Goal: Task Accomplishment & Management: Manage account settings

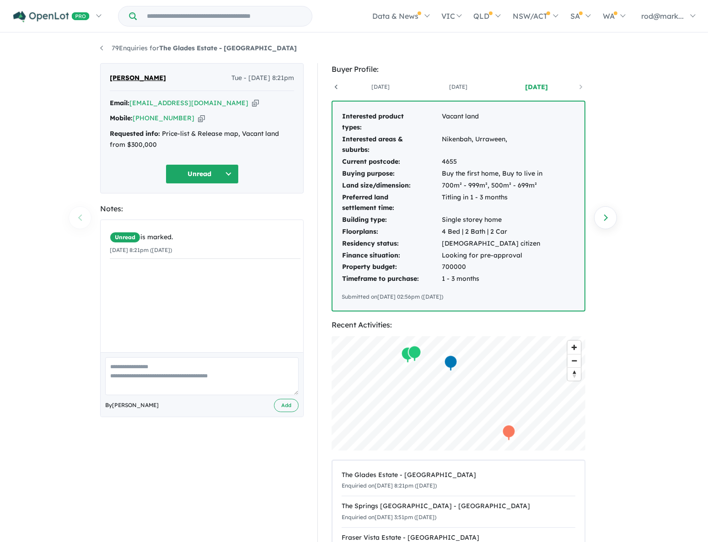
scroll to position [0, 68]
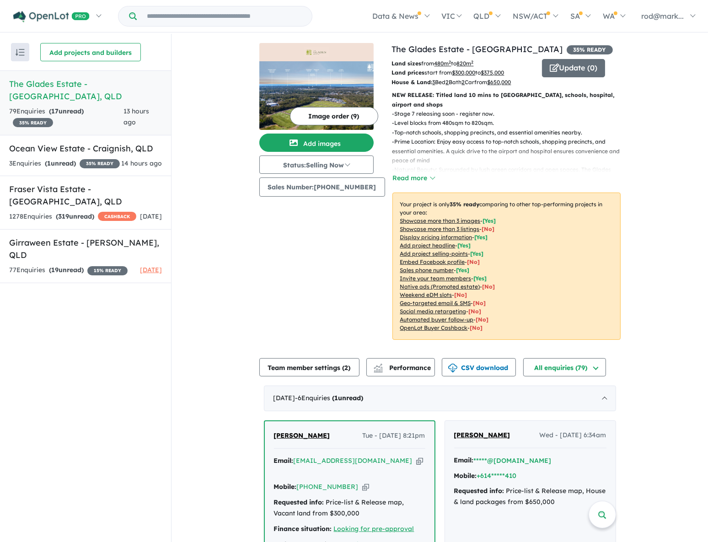
scroll to position [208, 0]
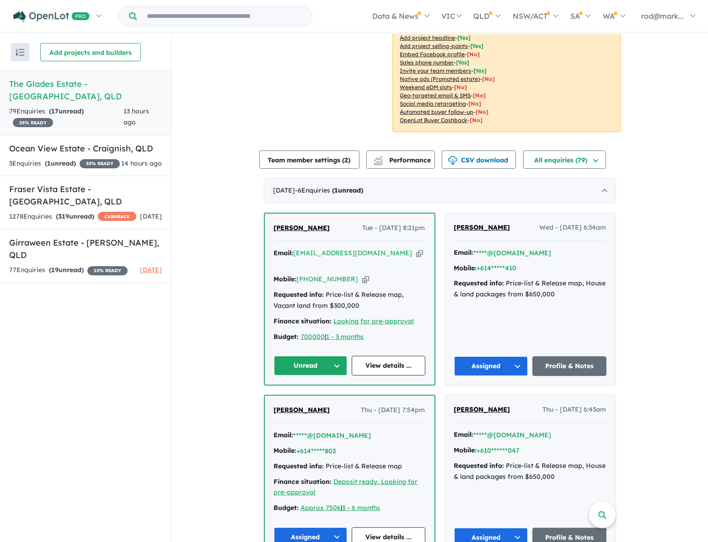
click at [333, 356] on button "Unread" at bounding box center [311, 366] width 74 height 20
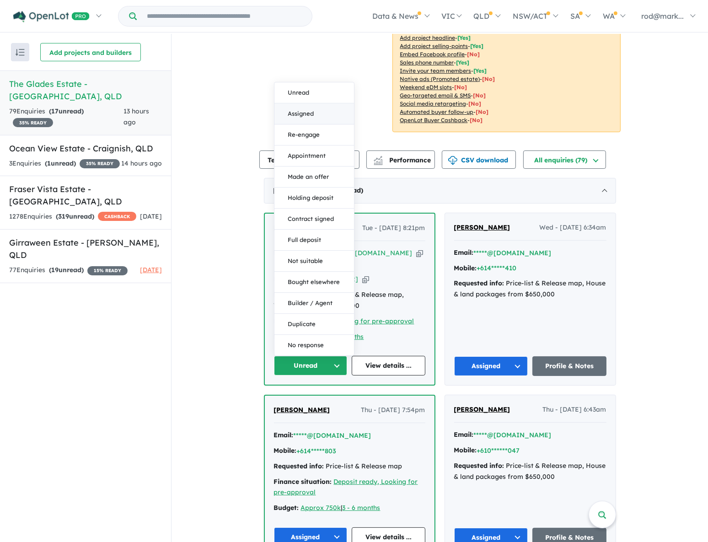
click at [325, 104] on button "Assigned" at bounding box center [314, 114] width 80 height 21
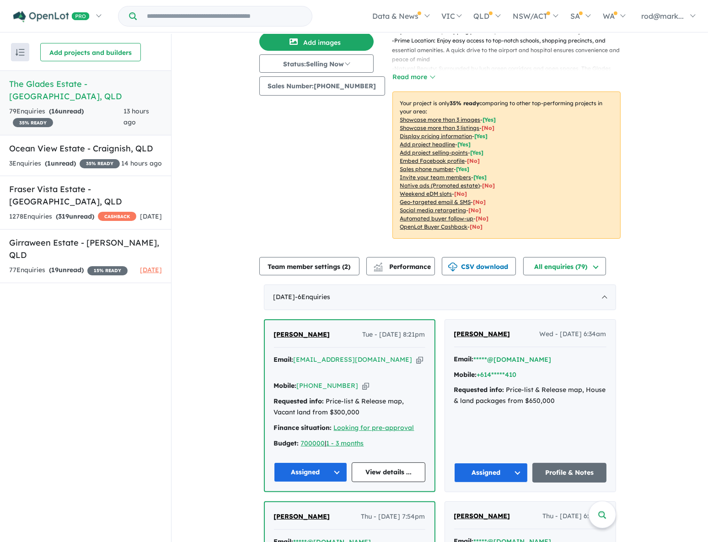
scroll to position [0, 0]
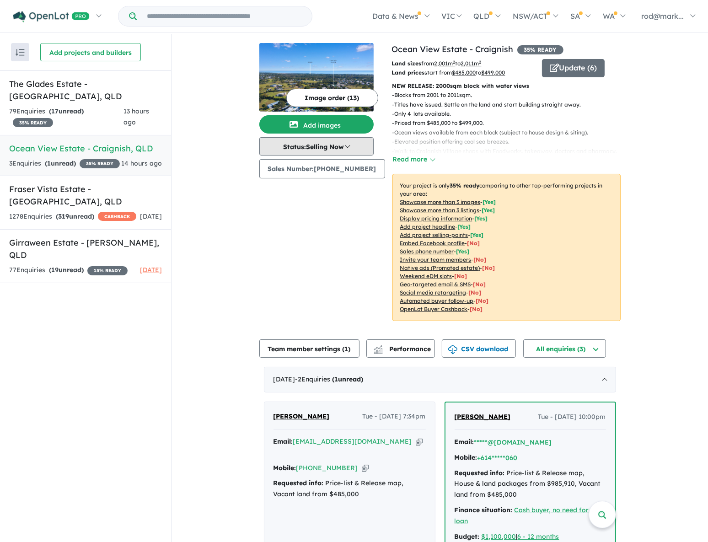
scroll to position [85, 0]
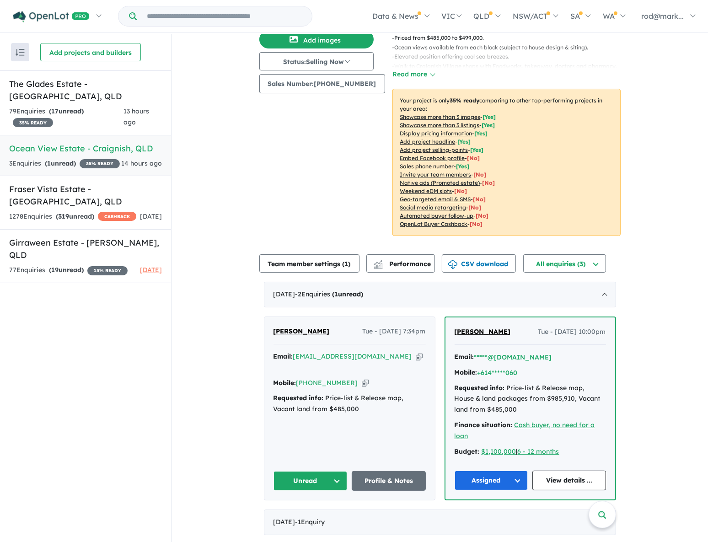
click at [332, 481] on button "Unread" at bounding box center [310, 481] width 74 height 20
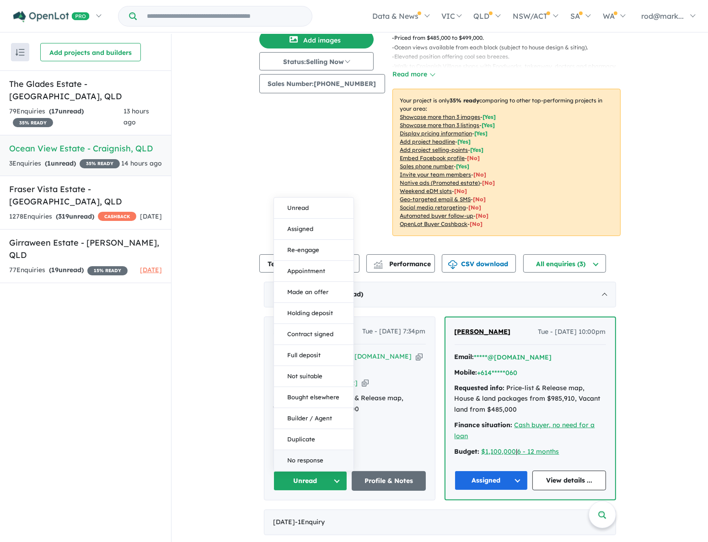
click at [324, 458] on button "No response" at bounding box center [314, 460] width 80 height 21
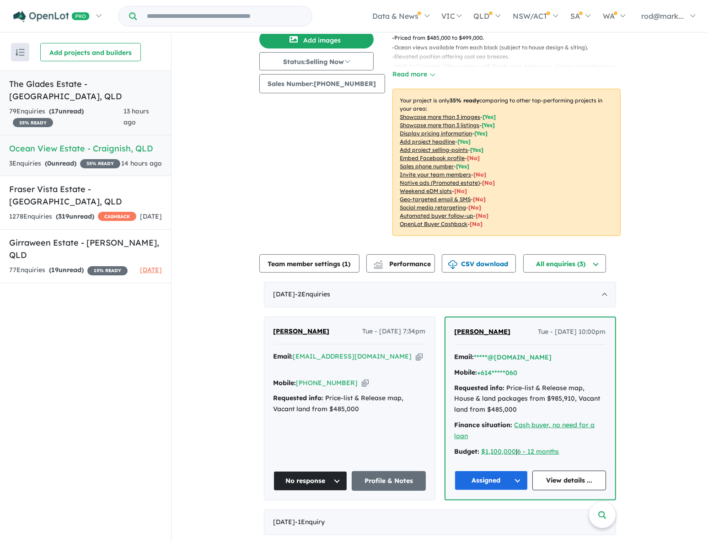
click at [48, 82] on h5 "The Glades Estate - Wondunna , QLD" at bounding box center [85, 90] width 153 height 25
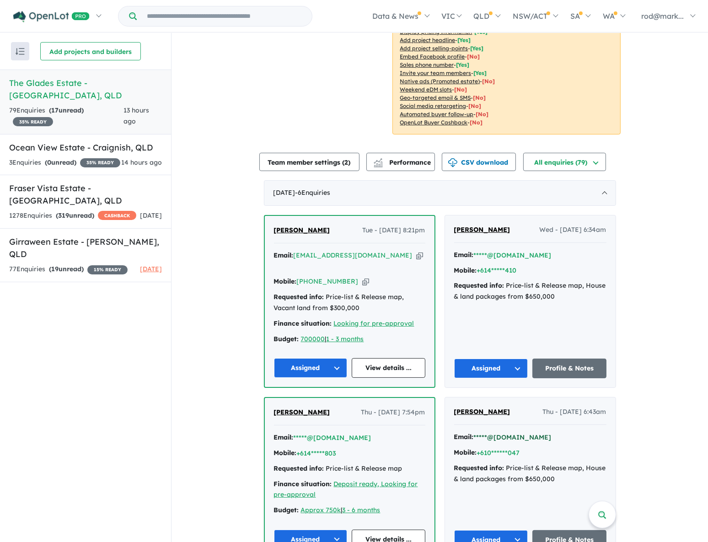
scroll to position [249, 0]
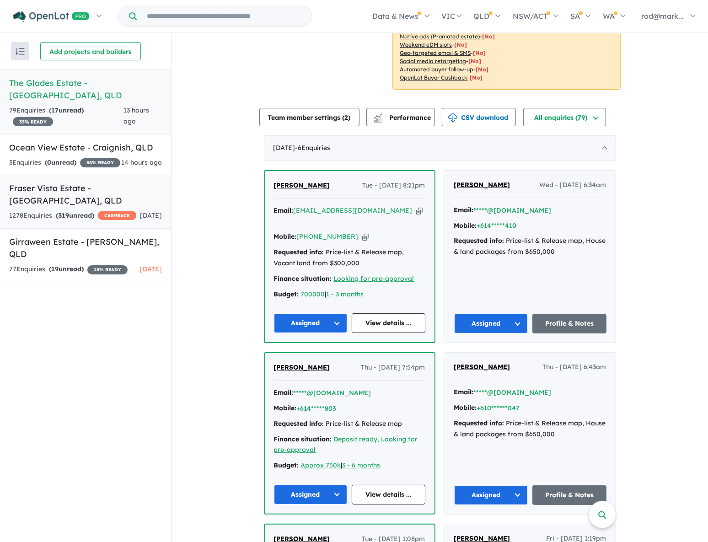
click at [50, 194] on link "Fraser Vista Estate - Booral , QLD 1278 Enquir ies ( 319 unread) CASHBACK 1 day…" at bounding box center [85, 202] width 171 height 54
